Goal: Task Accomplishment & Management: Manage account settings

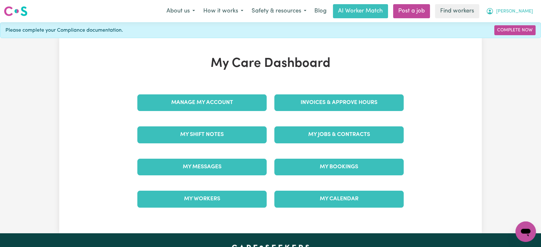
click at [494, 12] on icon "My Account" at bounding box center [490, 11] width 8 height 8
click at [517, 43] on div "My Dashboard Logout" at bounding box center [511, 31] width 51 height 25
click at [512, 36] on link "Logout" at bounding box center [511, 37] width 51 height 12
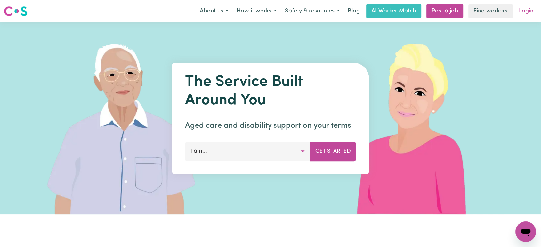
click at [524, 12] on link "Login" at bounding box center [526, 11] width 22 height 14
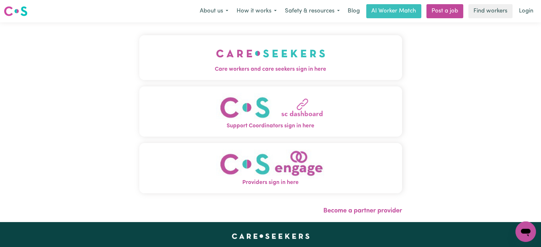
click at [261, 166] on img "Providers sign in here" at bounding box center [270, 164] width 109 height 29
click at [237, 68] on span "Care workers and care seekers sign in here" at bounding box center [270, 69] width 263 height 8
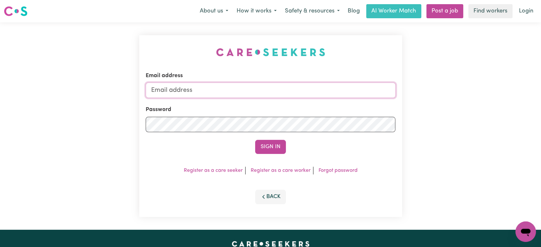
type input "lindsay+engage@careseekers.com.au"
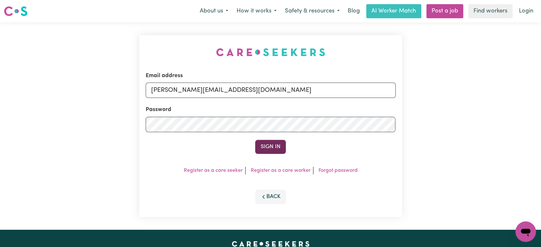
click at [271, 148] on button "Sign In" at bounding box center [270, 147] width 31 height 14
